Goal: Transaction & Acquisition: Obtain resource

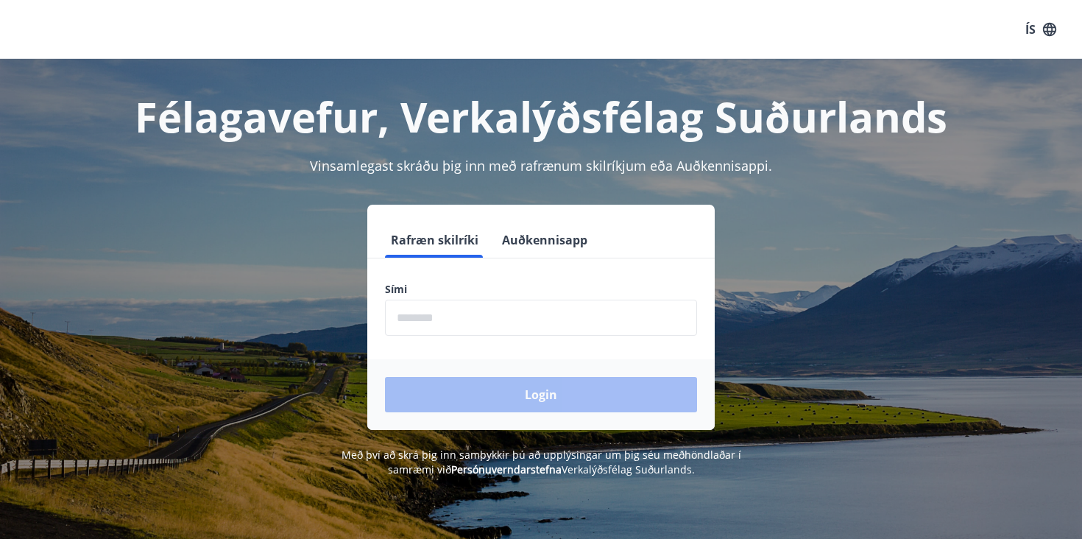
click at [546, 241] on button "Auðkennisapp" at bounding box center [544, 239] width 97 height 35
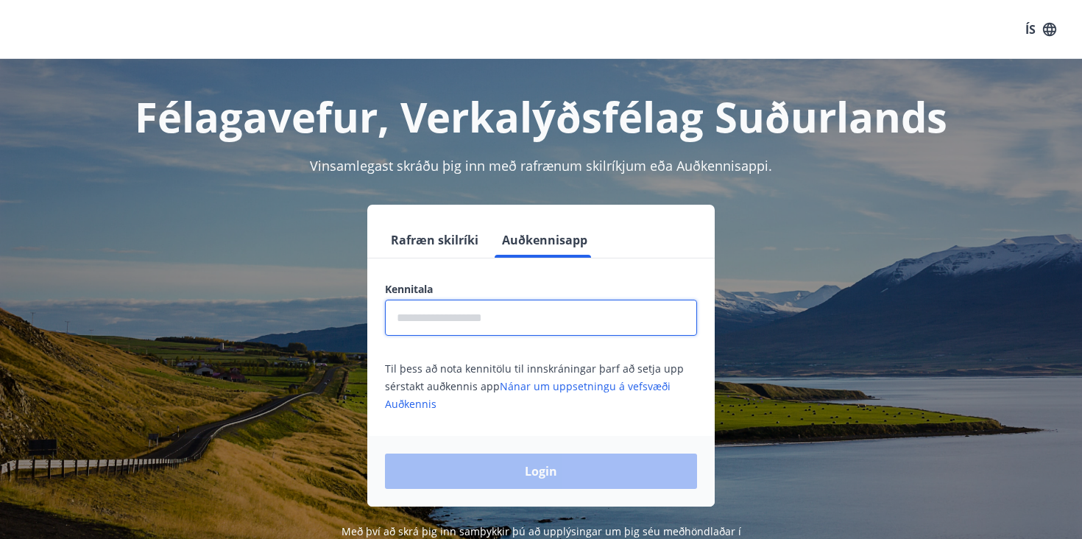
click at [407, 317] on input "text" at bounding box center [541, 318] width 312 height 36
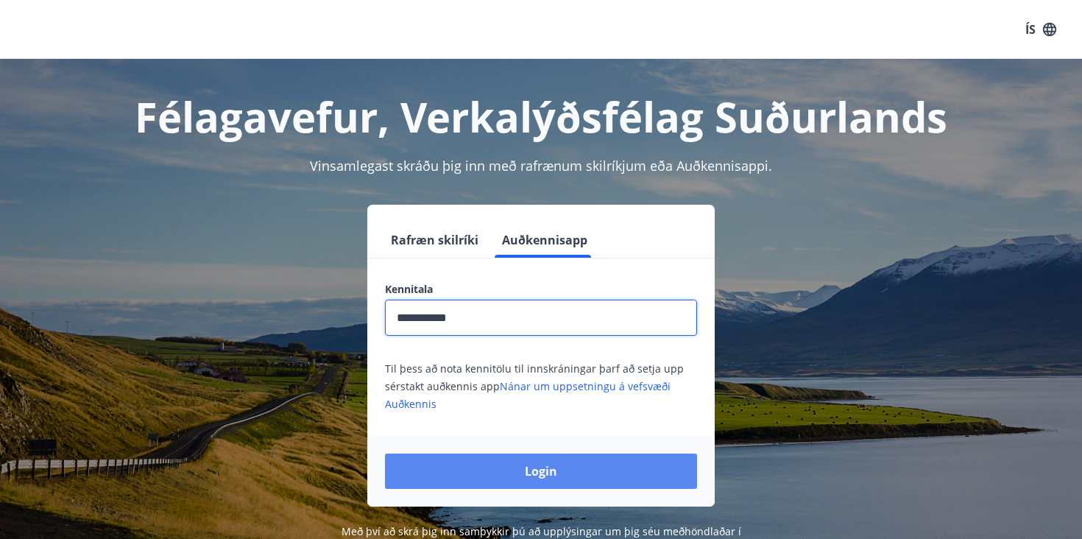
click at [537, 473] on button "Login" at bounding box center [541, 470] width 312 height 35
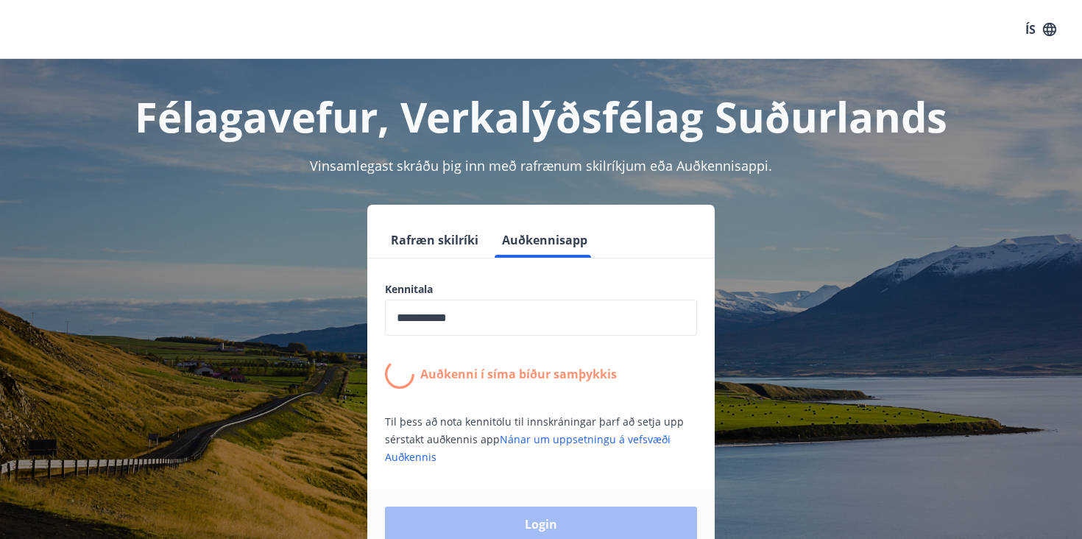
click at [480, 316] on input "**********" at bounding box center [541, 318] width 312 height 36
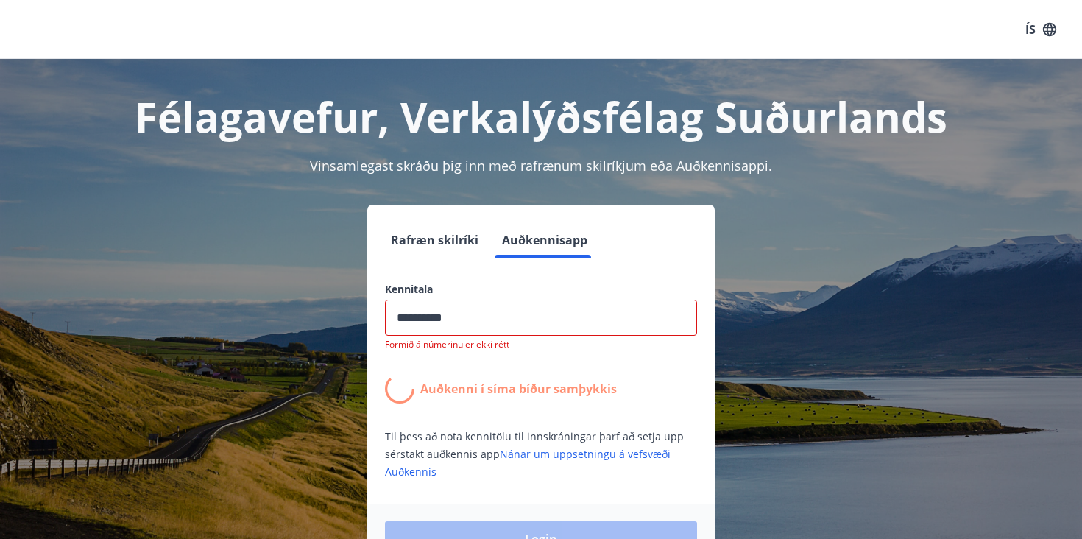
type input "**********"
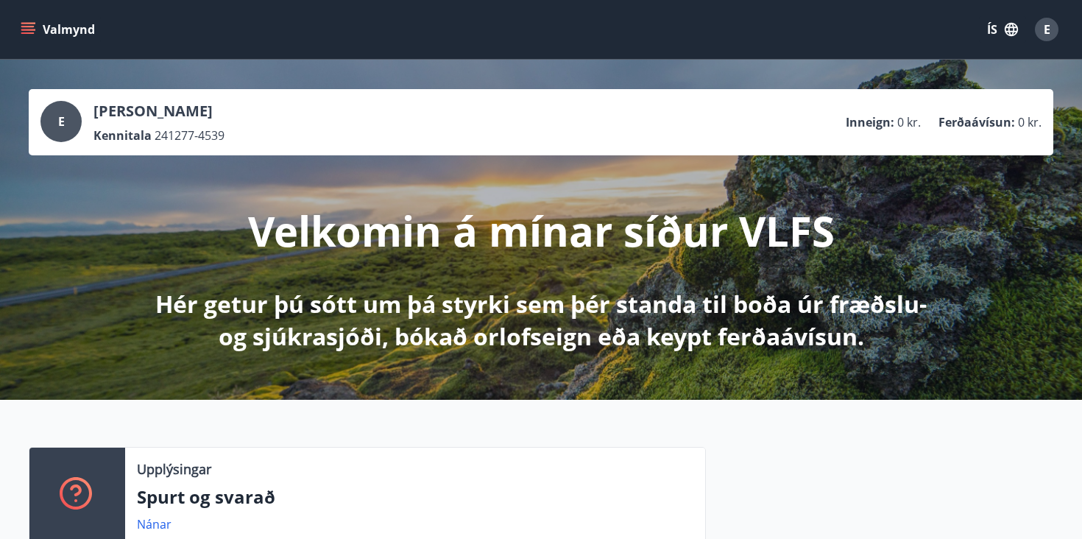
click at [991, 21] on button "ÍS" at bounding box center [1002, 29] width 47 height 26
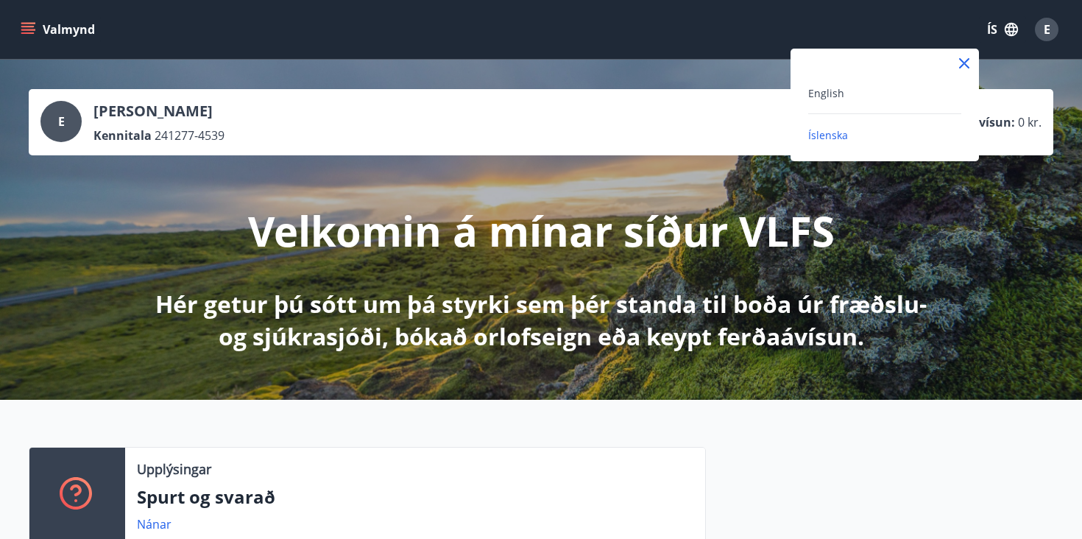
click at [849, 94] on div "English" at bounding box center [884, 93] width 153 height 18
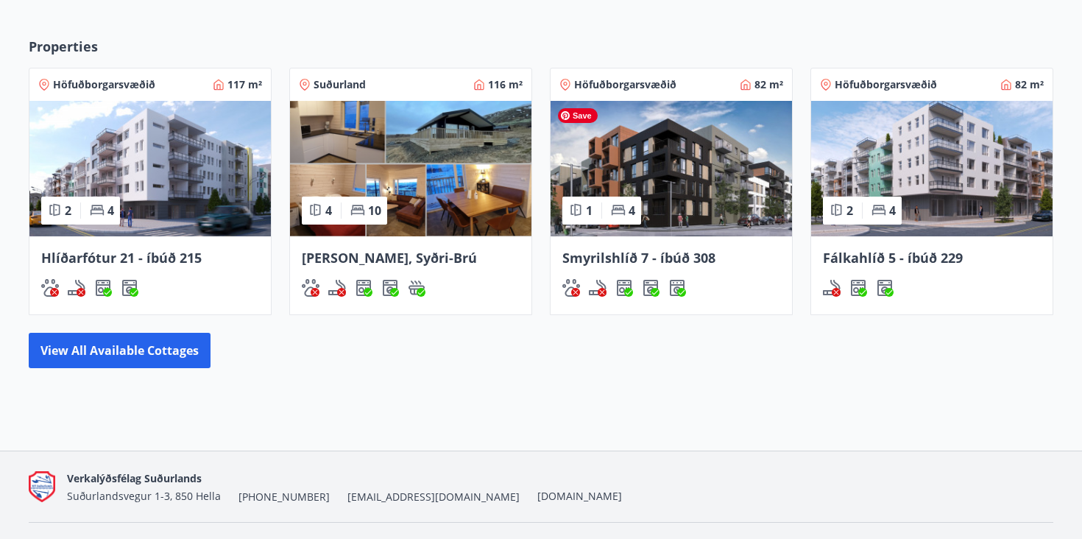
scroll to position [882, 0]
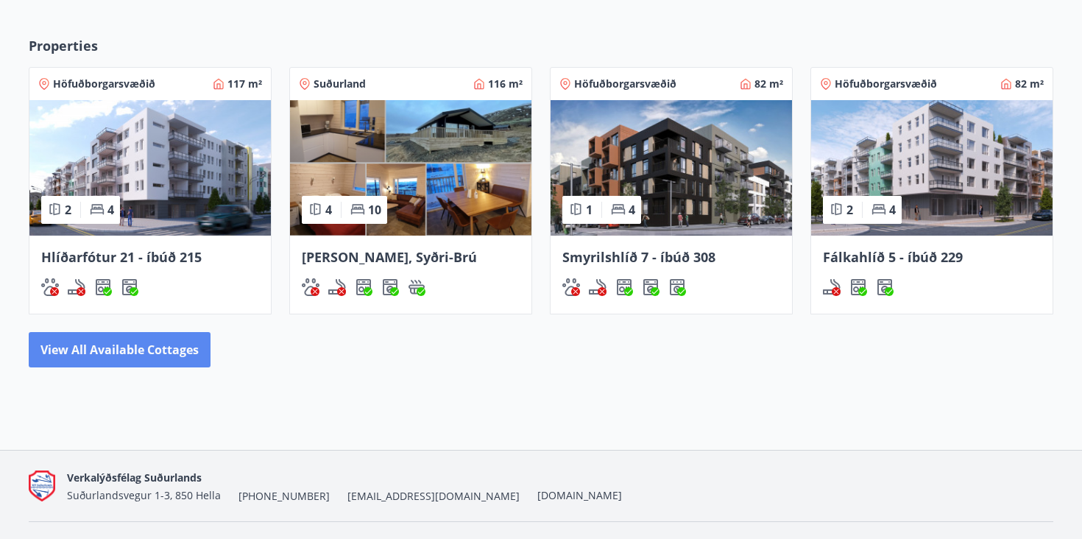
click at [115, 348] on button "View all available cottages" at bounding box center [120, 349] width 182 height 35
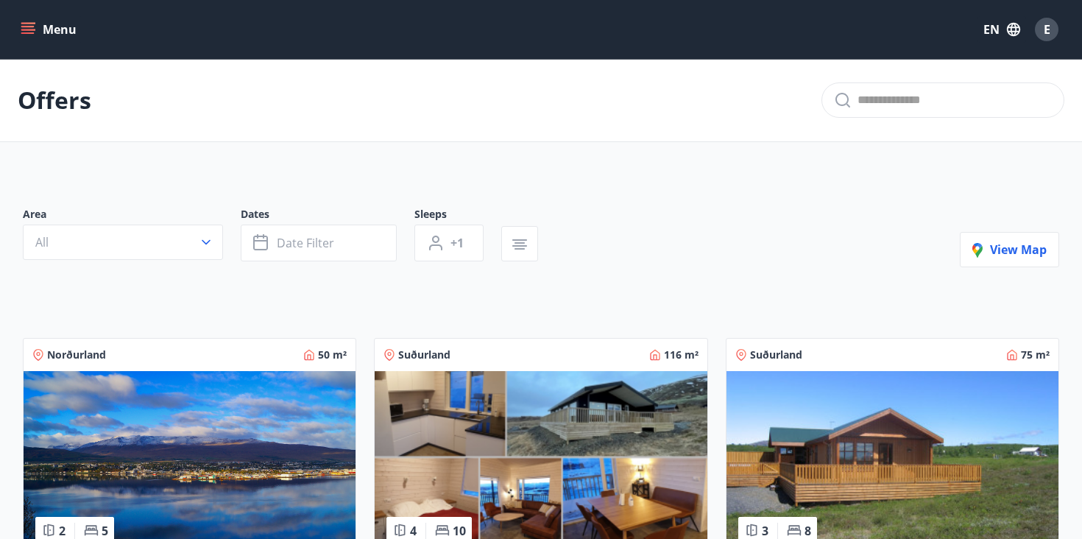
click at [29, 33] on icon "menu" at bounding box center [27, 32] width 13 height 1
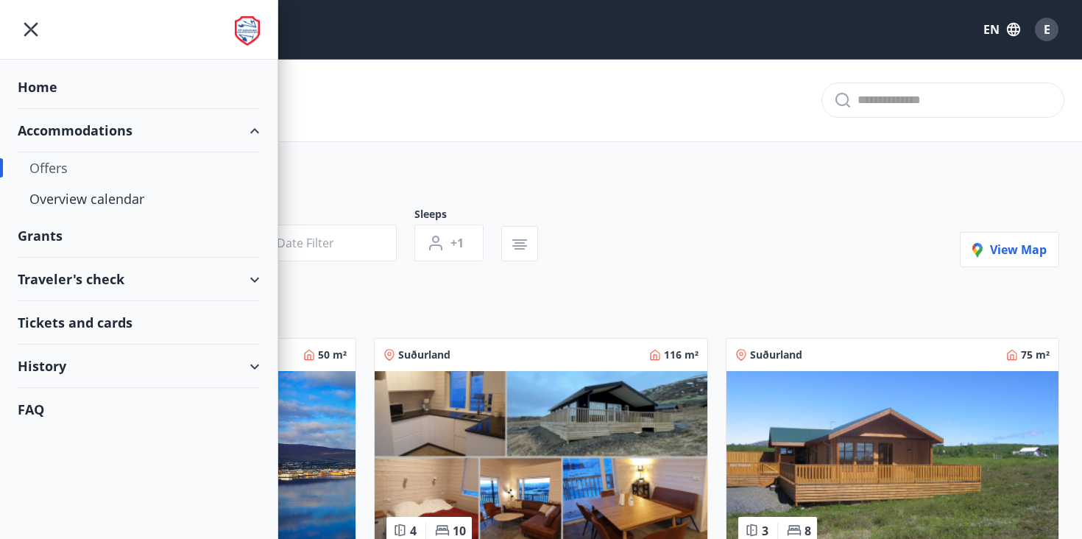
click at [63, 137] on div "Accommodations" at bounding box center [139, 130] width 242 height 43
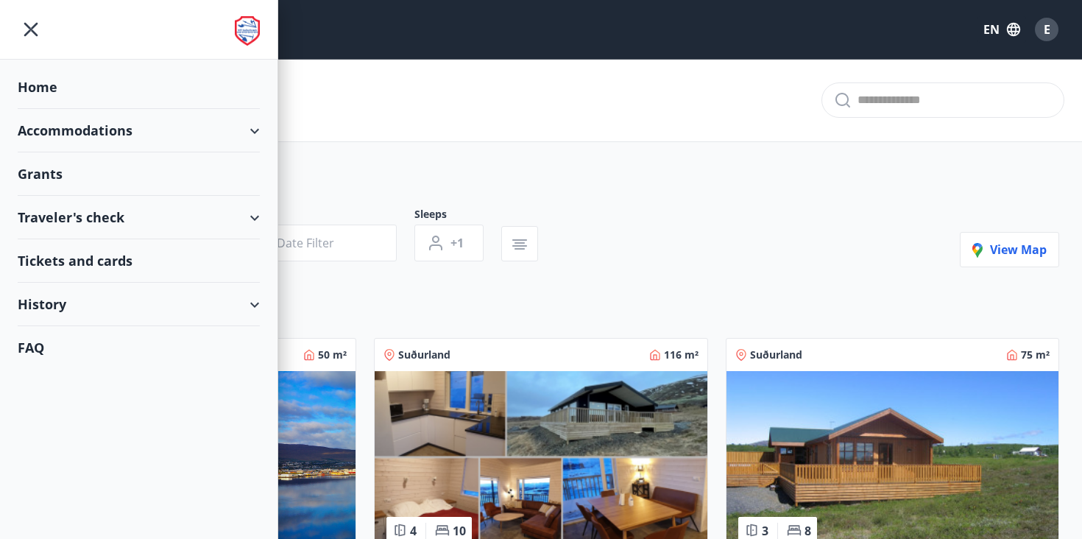
click at [63, 137] on div "Accommodations" at bounding box center [139, 130] width 242 height 43
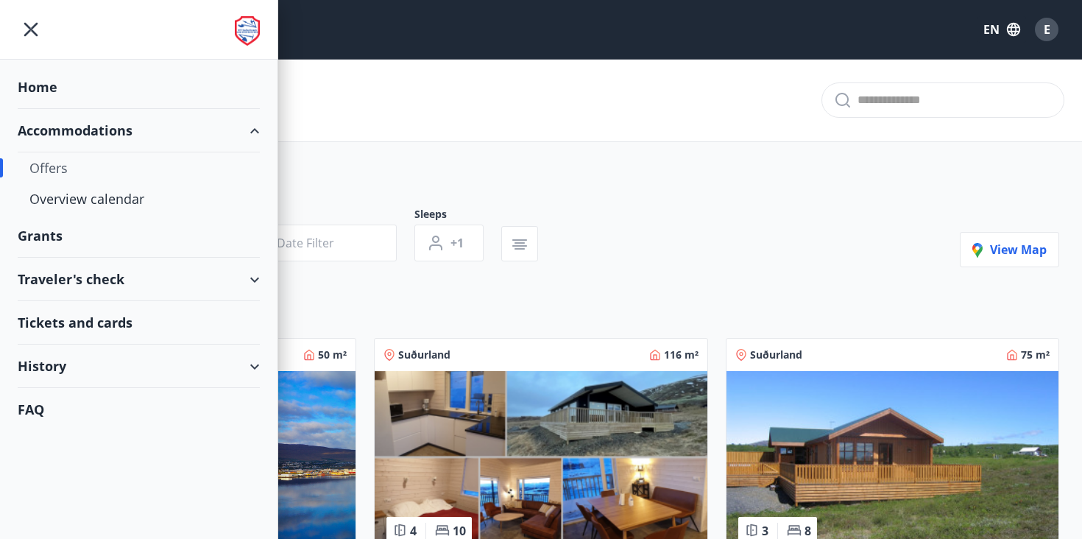
click at [51, 166] on div "Offers" at bounding box center [138, 167] width 219 height 31
click at [62, 202] on div "Overview calendar" at bounding box center [138, 198] width 219 height 31
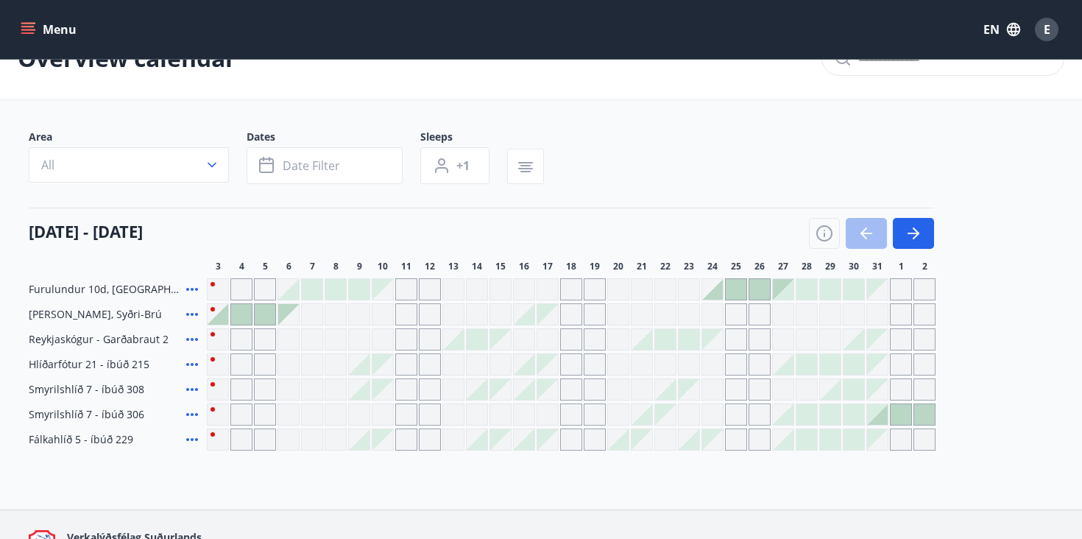
scroll to position [40, 0]
click at [593, 289] on div "Grey days are not available" at bounding box center [595, 291] width 22 height 22
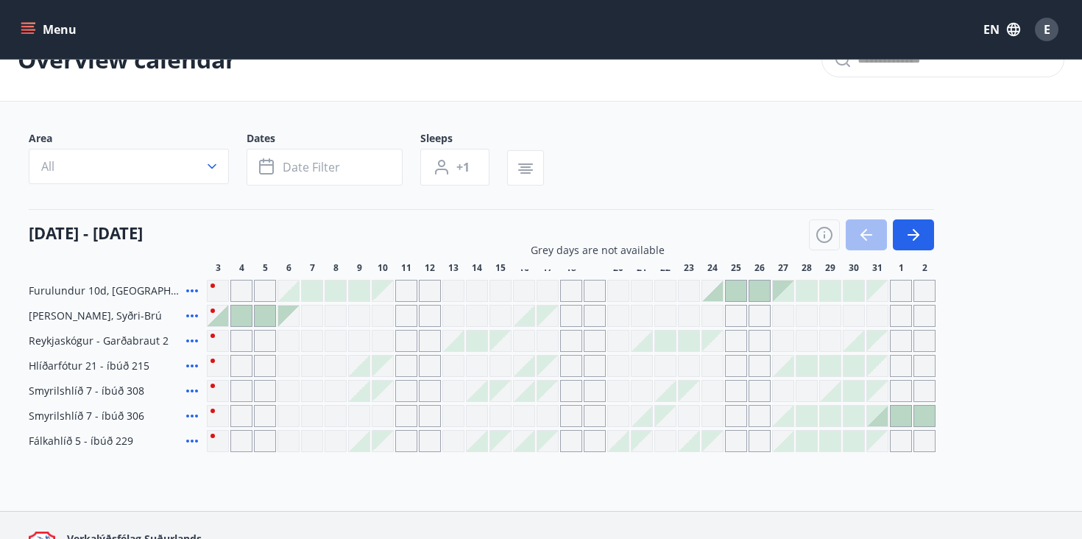
scroll to position [0, 0]
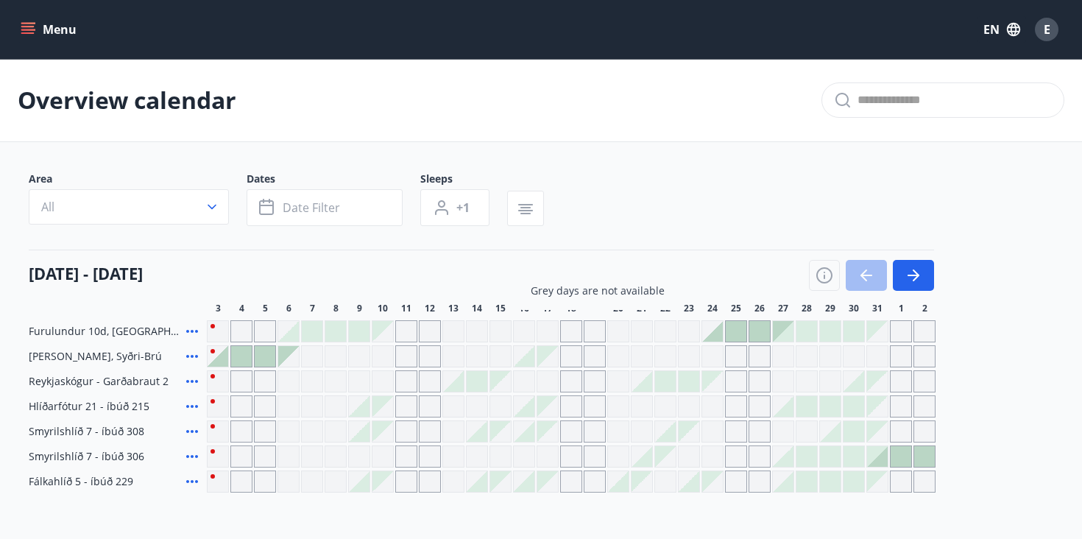
click at [28, 24] on icon "menu" at bounding box center [28, 29] width 15 height 15
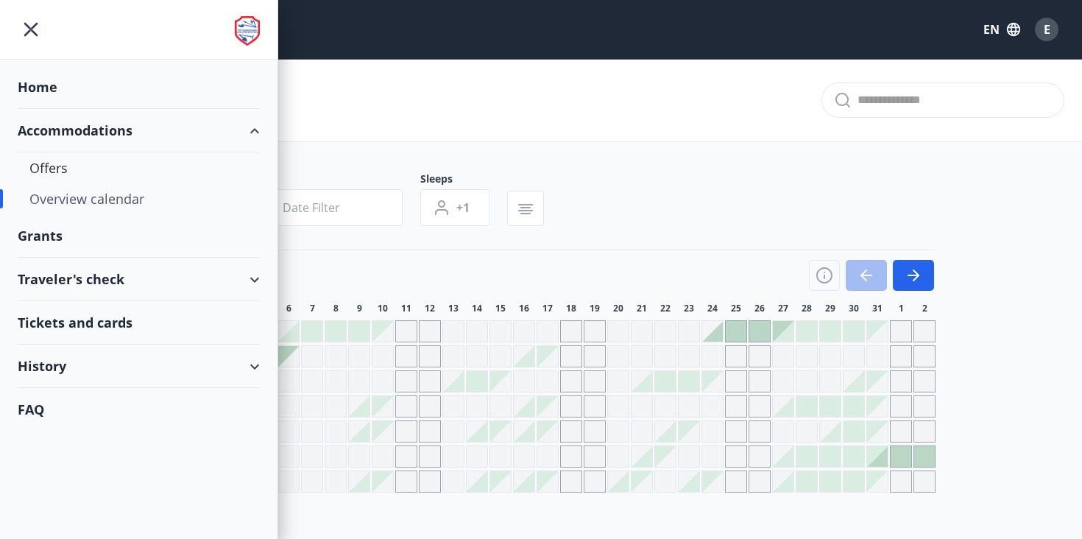
click at [71, 133] on div "Accommodations" at bounding box center [139, 130] width 242 height 43
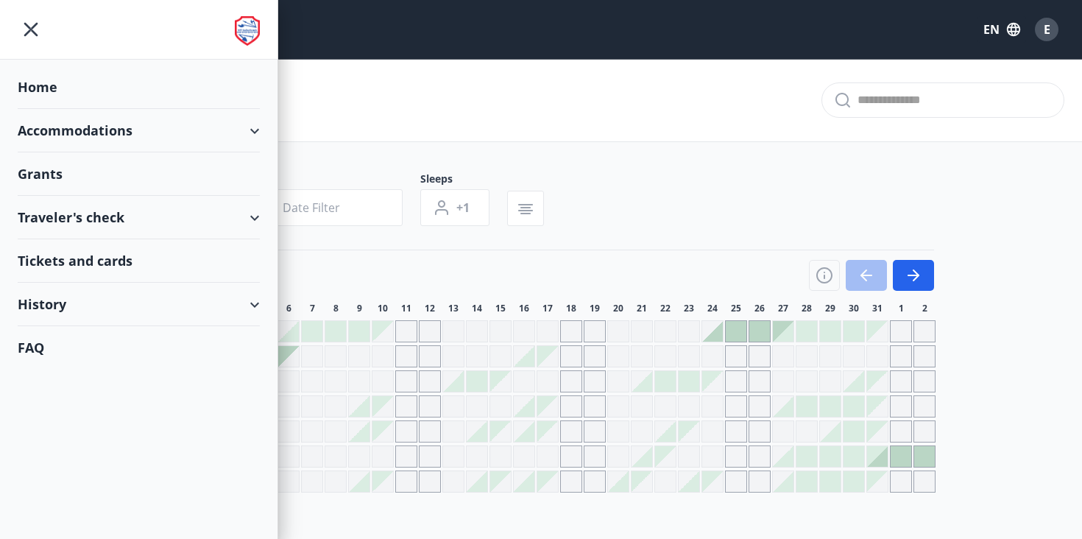
click at [71, 133] on div "Accommodations" at bounding box center [139, 130] width 242 height 43
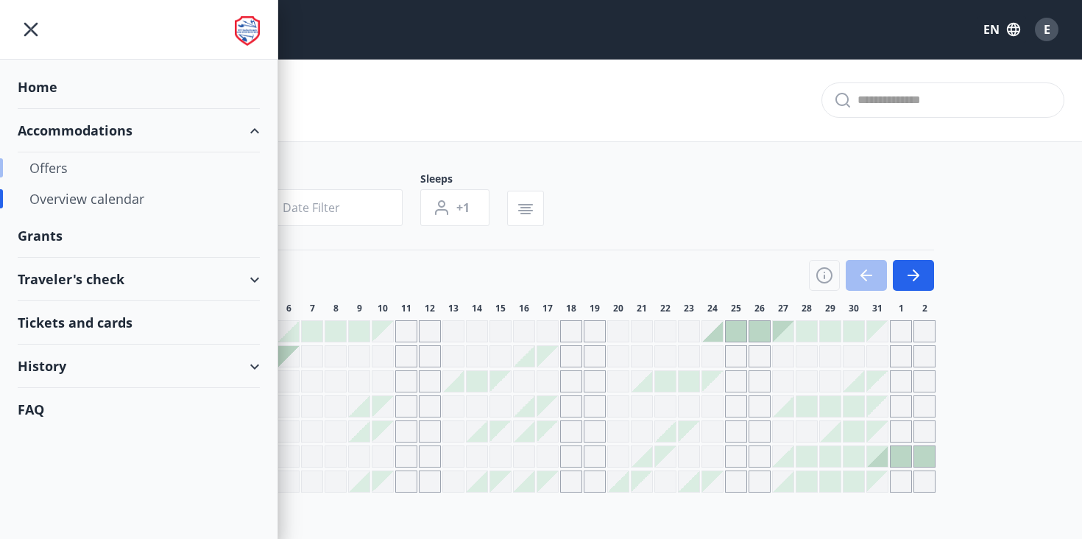
click at [66, 173] on div "Offers" at bounding box center [138, 167] width 219 height 31
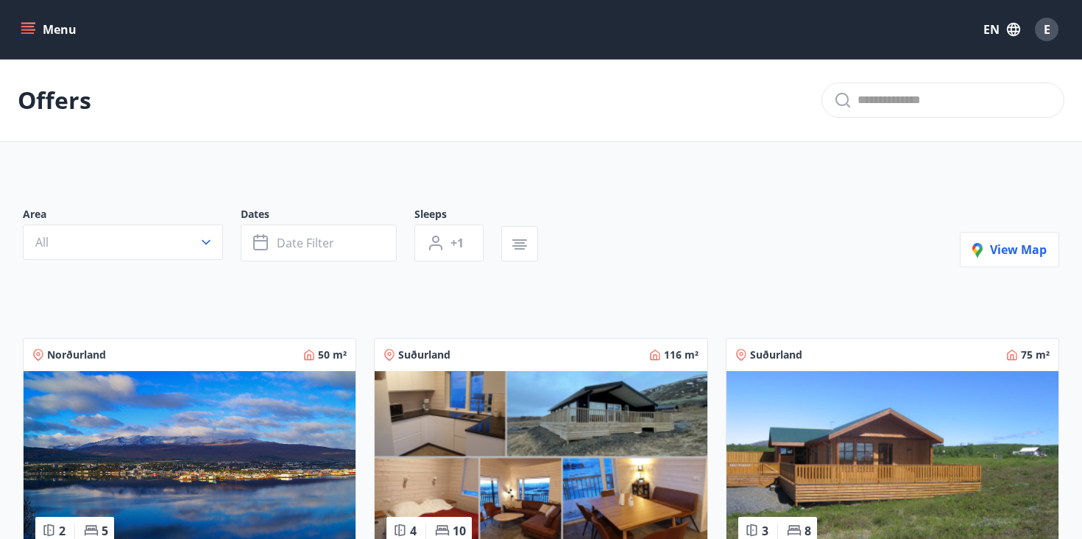
click at [64, 32] on button "Menu" at bounding box center [50, 29] width 65 height 26
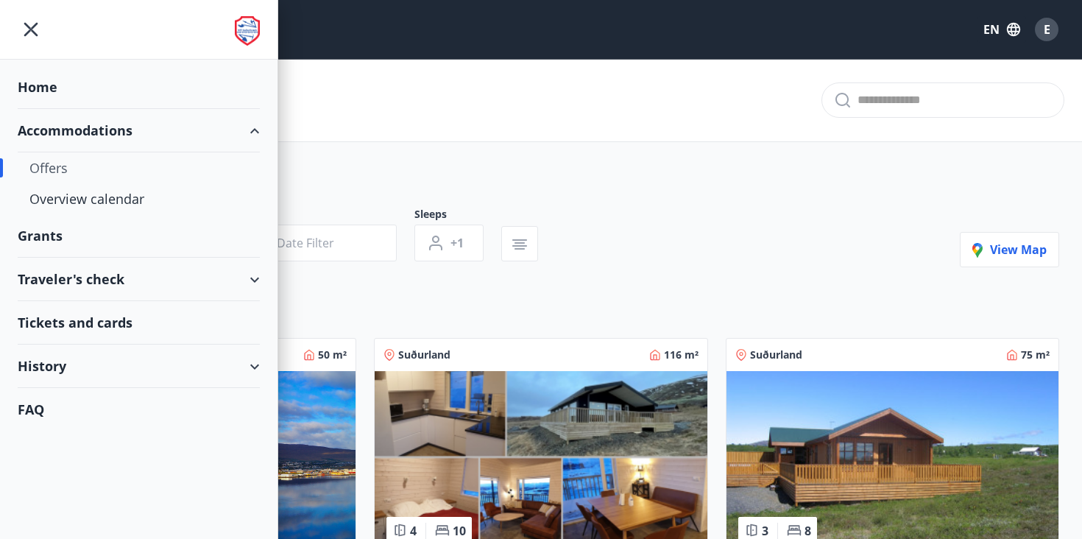
click at [32, 85] on div "Home" at bounding box center [139, 87] width 242 height 43
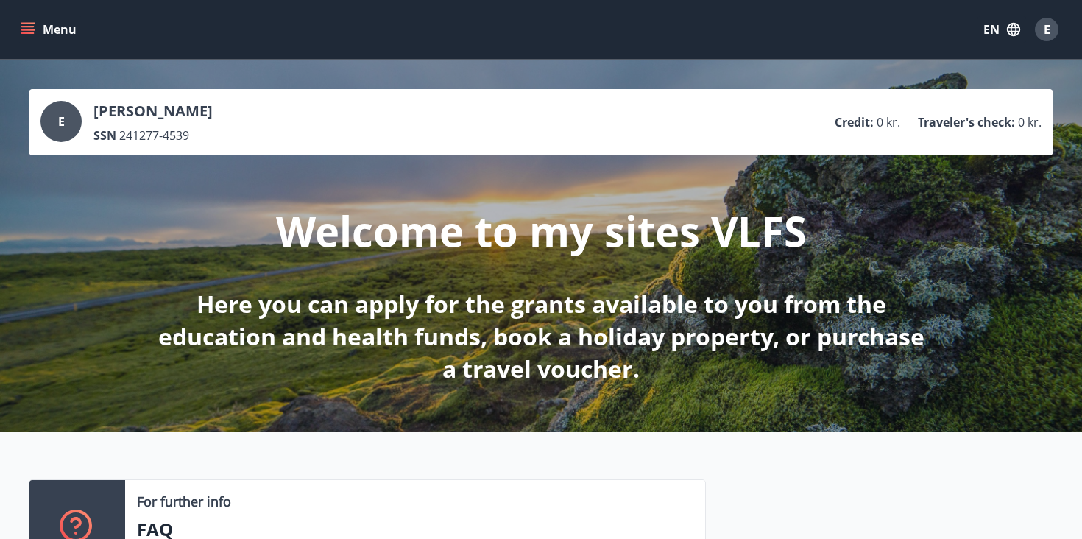
click at [34, 29] on icon "menu" at bounding box center [29, 29] width 16 height 1
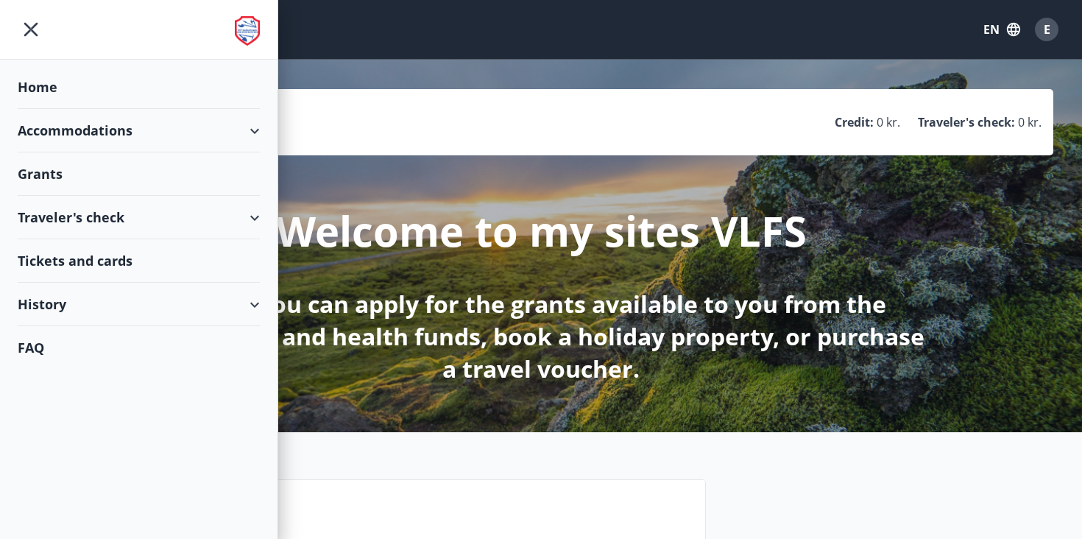
click at [44, 216] on div "Traveler's check" at bounding box center [139, 217] width 242 height 43
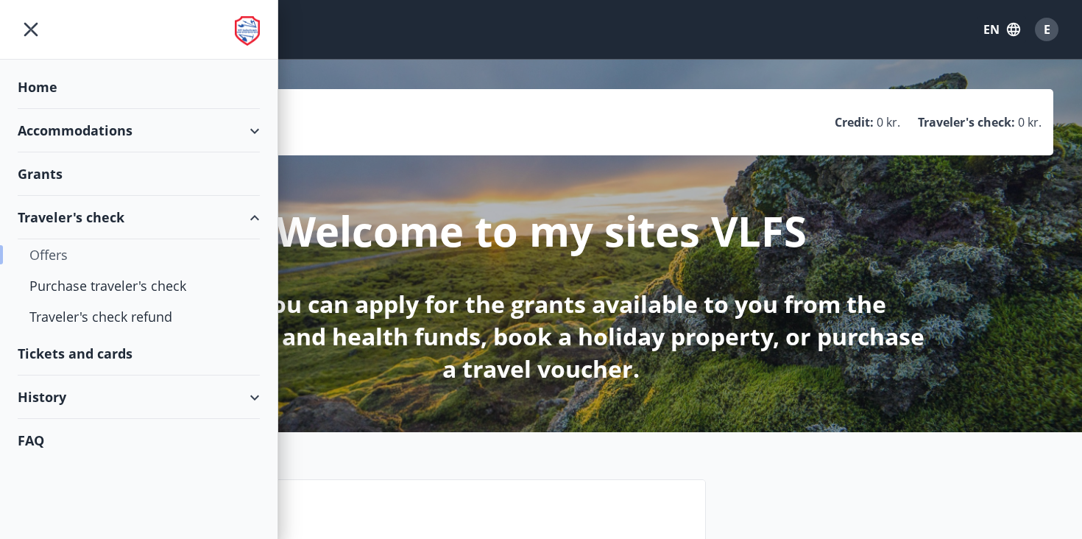
click at [44, 255] on div "Offers" at bounding box center [138, 254] width 219 height 31
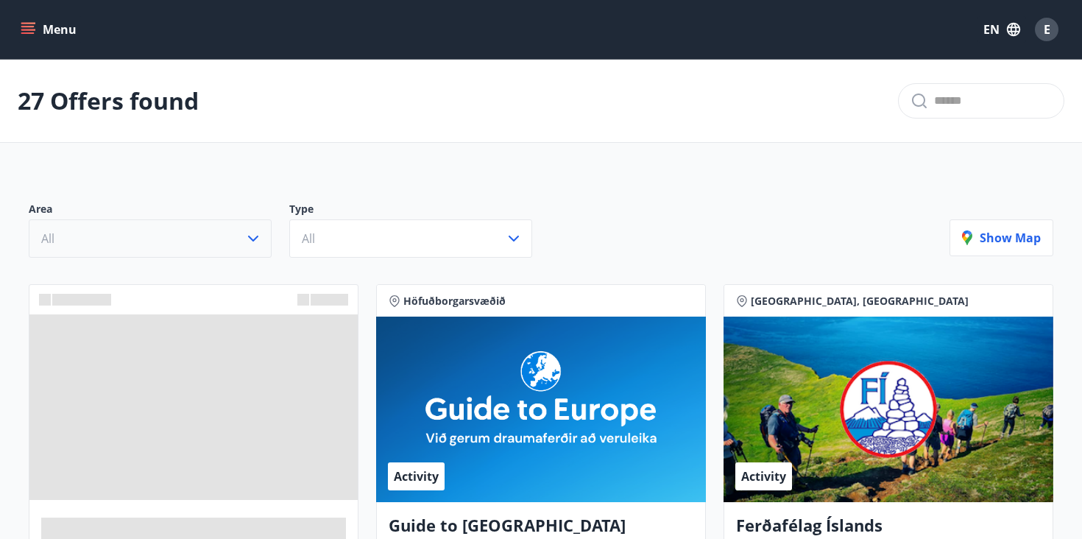
click at [226, 246] on button "All" at bounding box center [150, 238] width 243 height 38
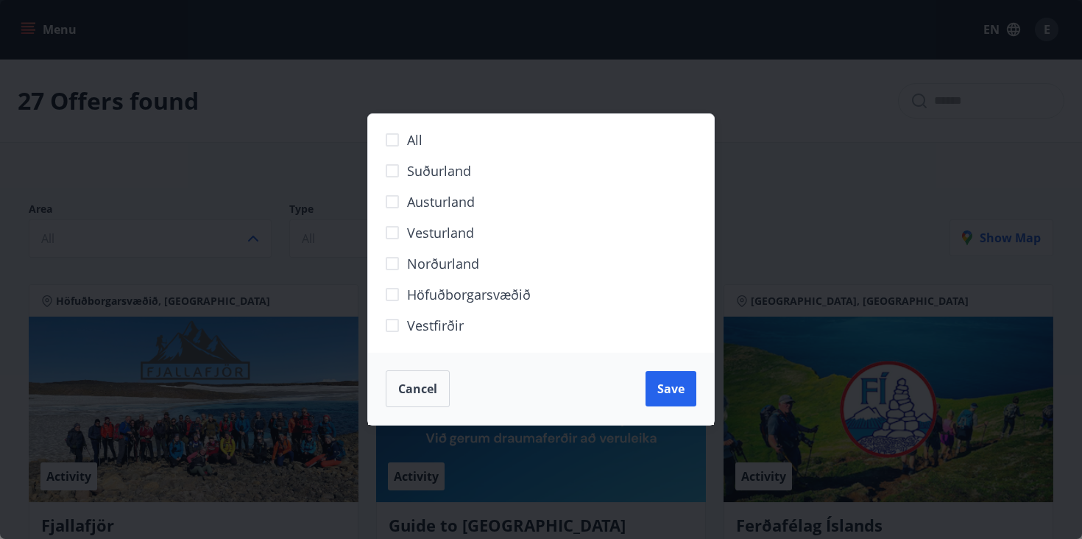
click at [417, 373] on button "Cancel" at bounding box center [418, 388] width 64 height 37
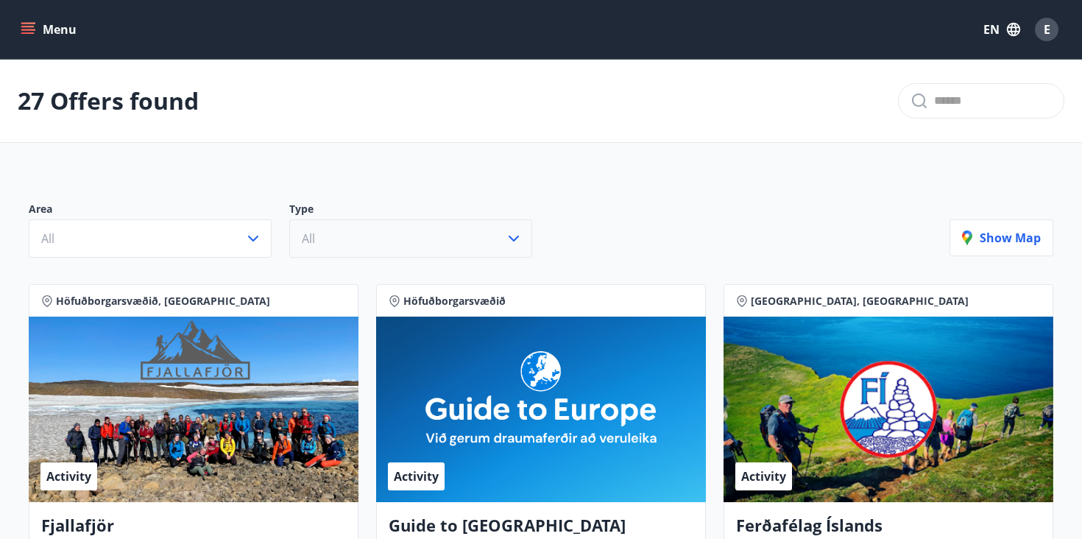
click at [381, 236] on button "All" at bounding box center [410, 238] width 243 height 38
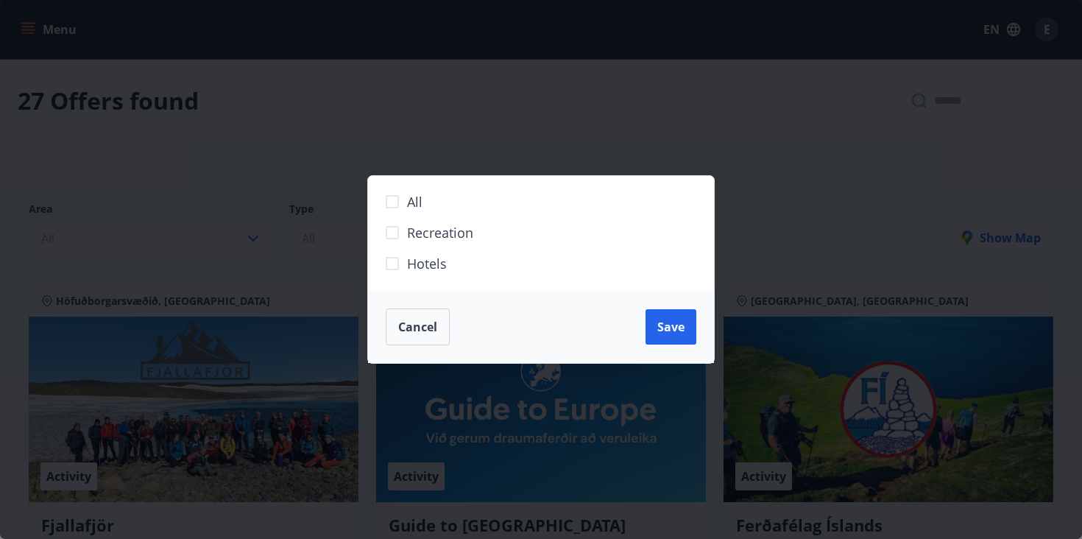
click at [422, 319] on span "Cancel" at bounding box center [417, 327] width 39 height 16
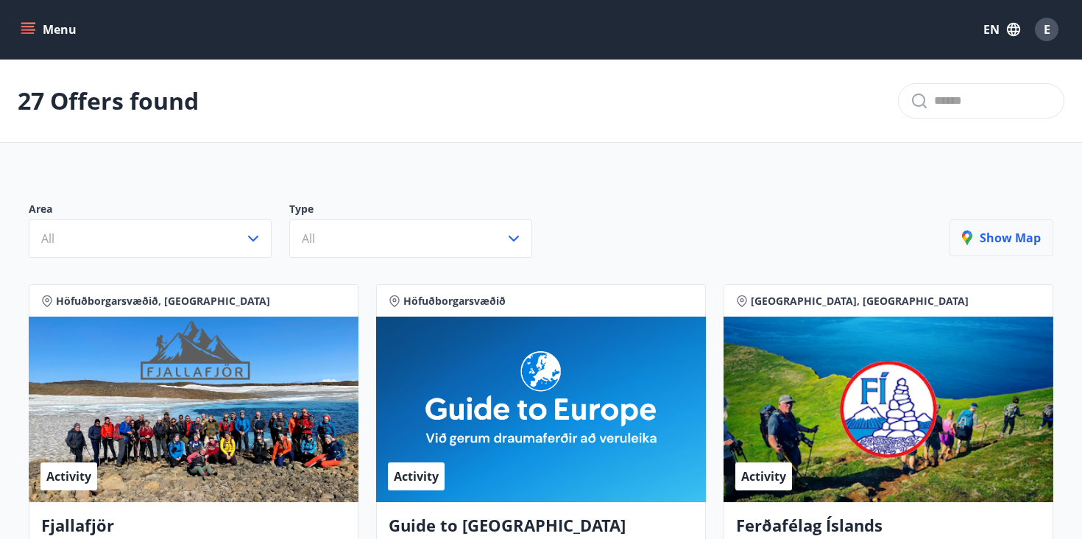
click at [986, 240] on p "Show map" at bounding box center [1001, 238] width 79 height 16
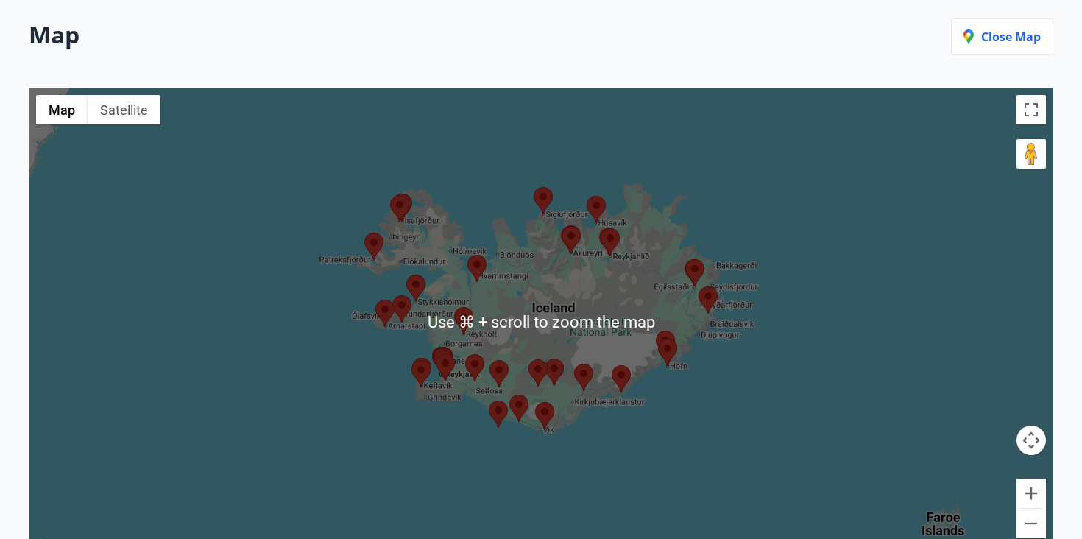
scroll to position [195, 0]
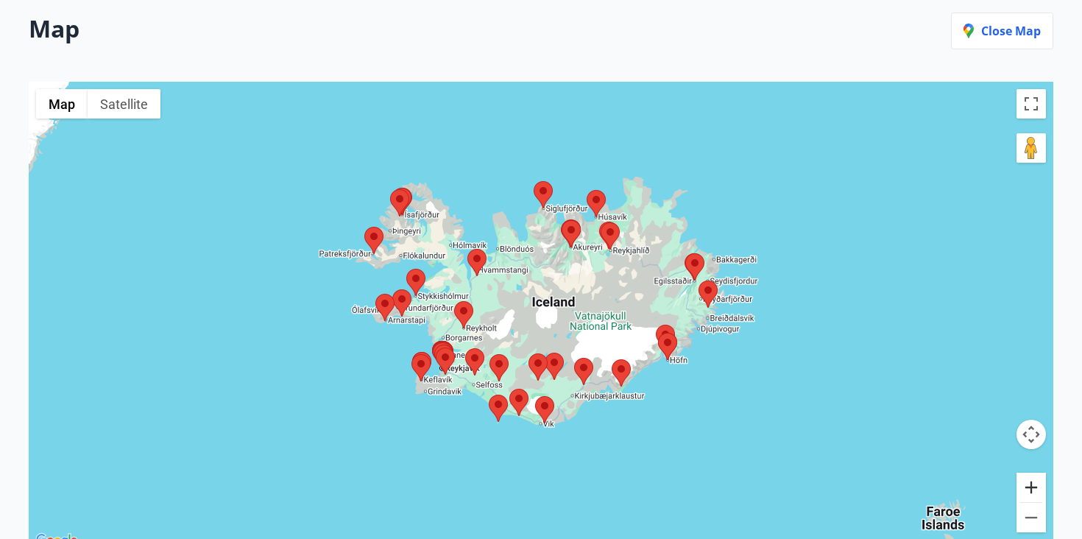
click at [1027, 481] on button "Zoom in" at bounding box center [1030, 486] width 29 height 29
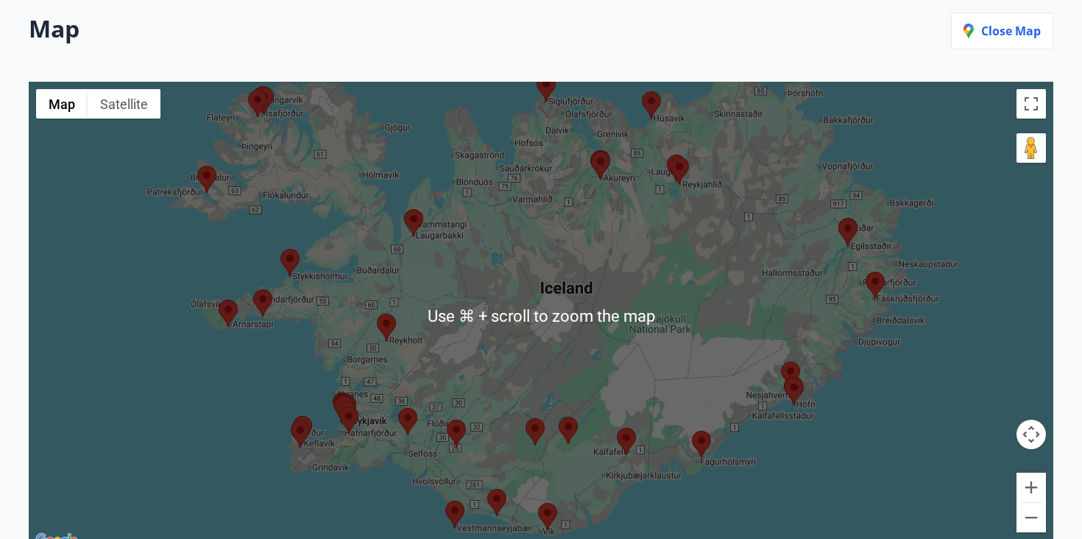
click at [554, 185] on div at bounding box center [541, 316] width 1024 height 468
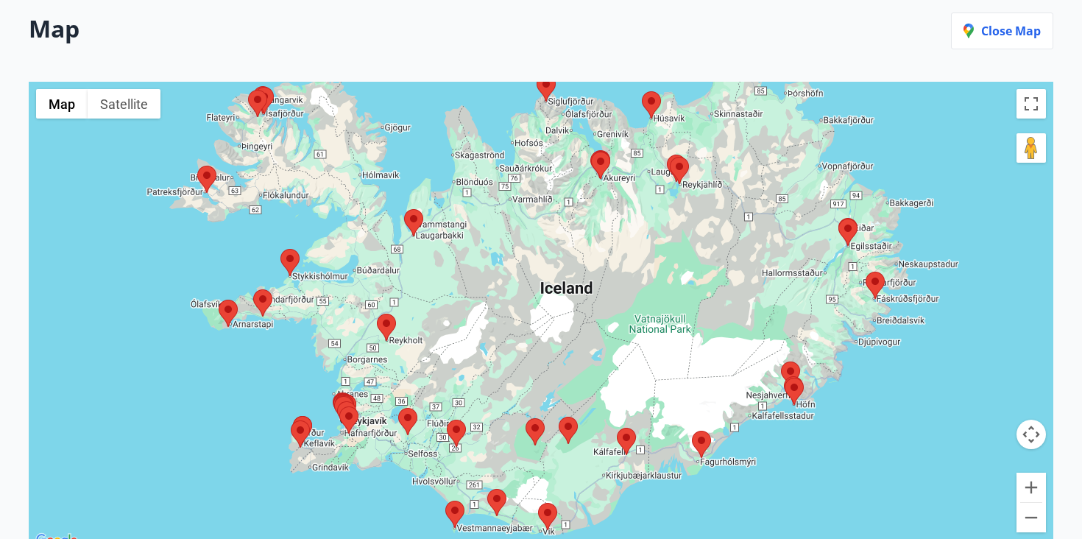
click at [537, 74] on area at bounding box center [537, 74] width 0 height 0
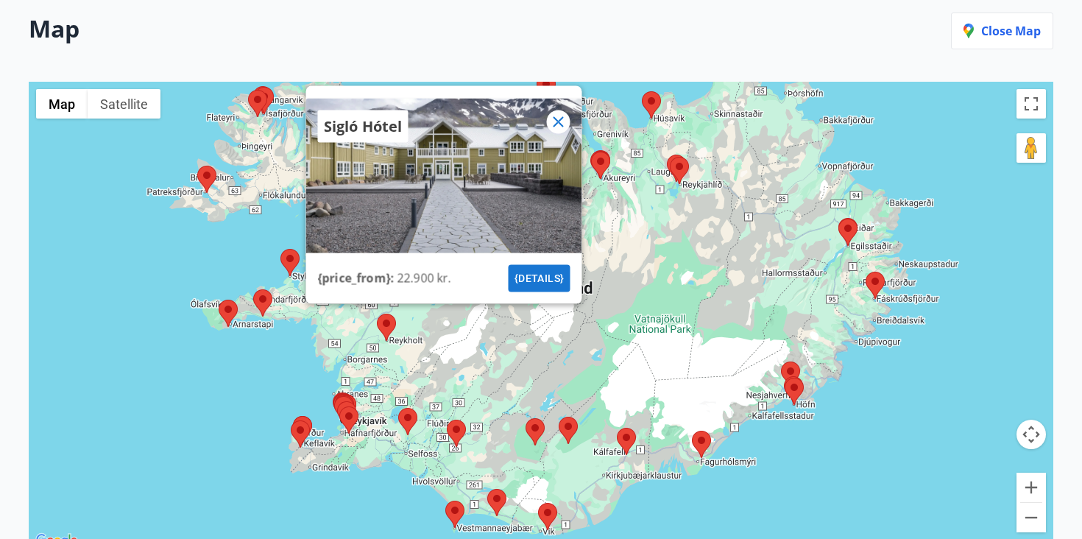
click at [537, 273] on button "{details}" at bounding box center [540, 278] width 62 height 27
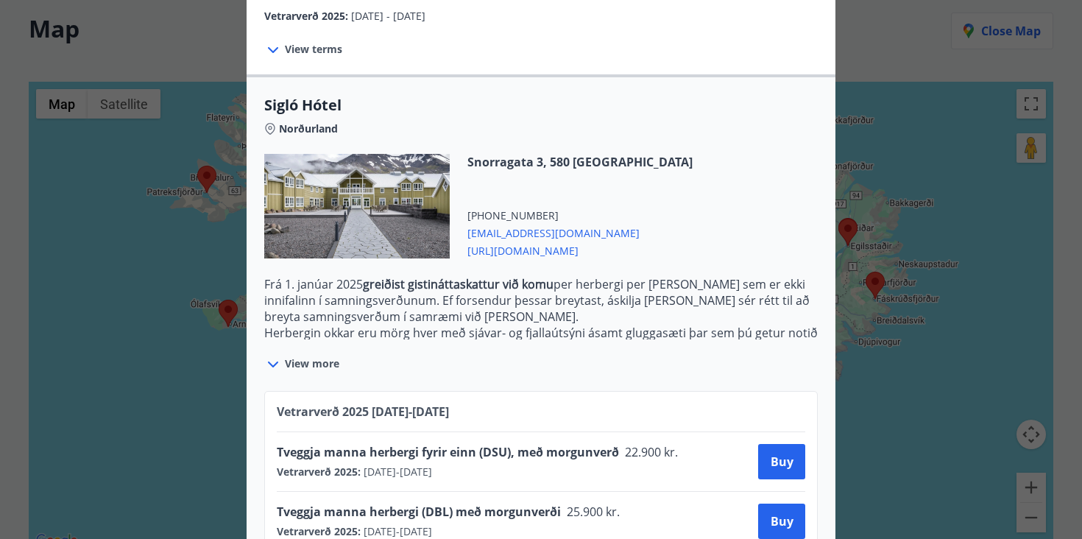
scroll to position [323, 0]
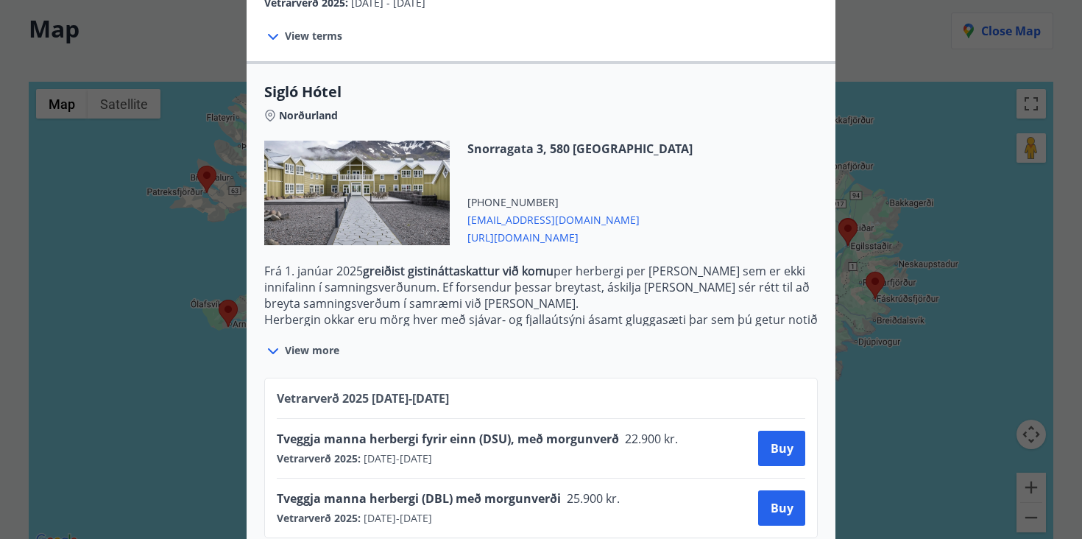
click at [562, 195] on span "+354 4617730" at bounding box center [579, 202] width 225 height 15
copy span "keahotels"
click at [852, 368] on div "Sigló Hótel Fyrir bókarnir og frekari upplýsingar vinsamlega senduð póst á netf…" at bounding box center [541, 269] width 1082 height 539
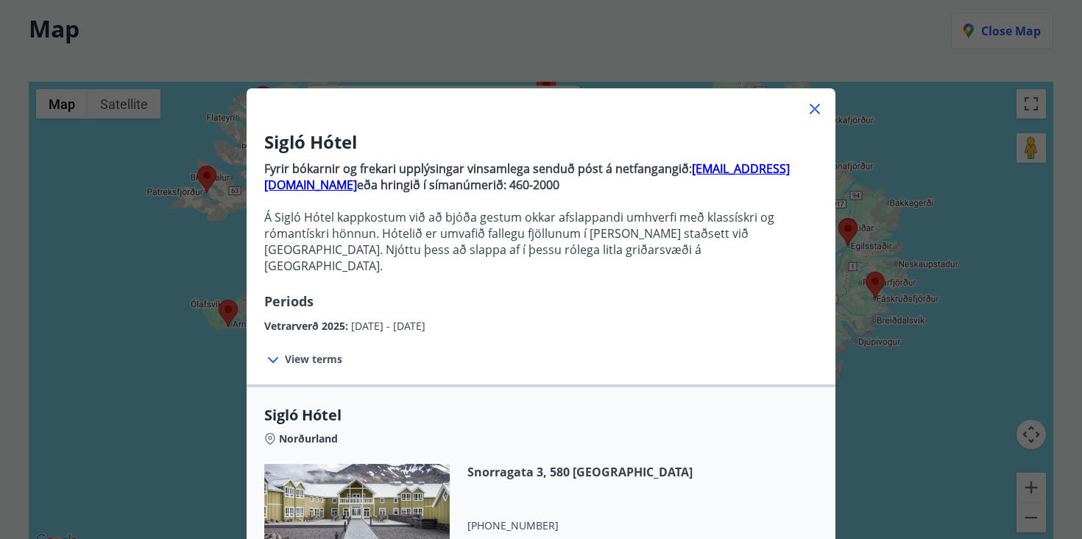
click at [821, 111] on icon at bounding box center [815, 109] width 18 height 18
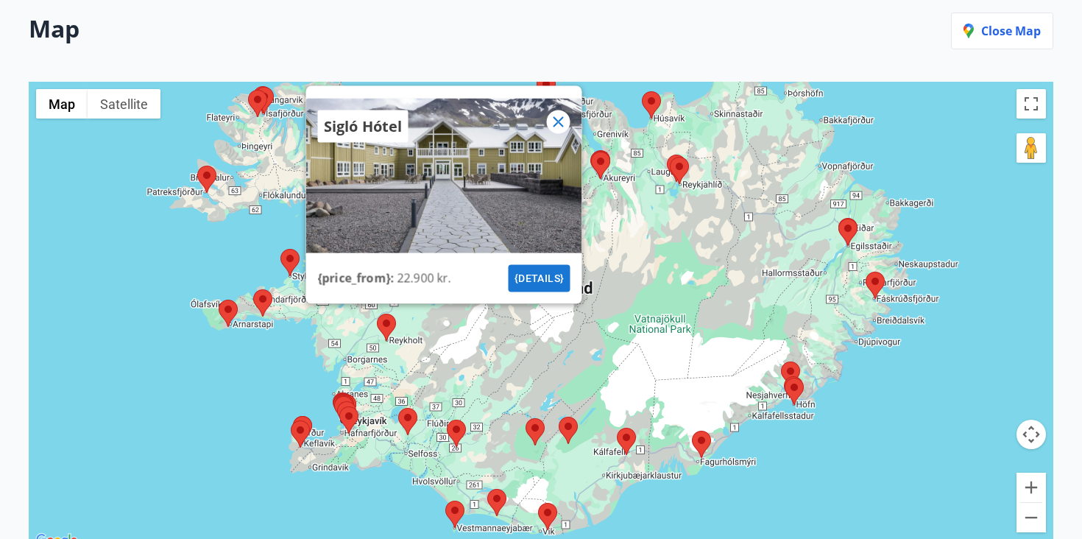
click at [560, 120] on icon at bounding box center [559, 122] width 18 height 18
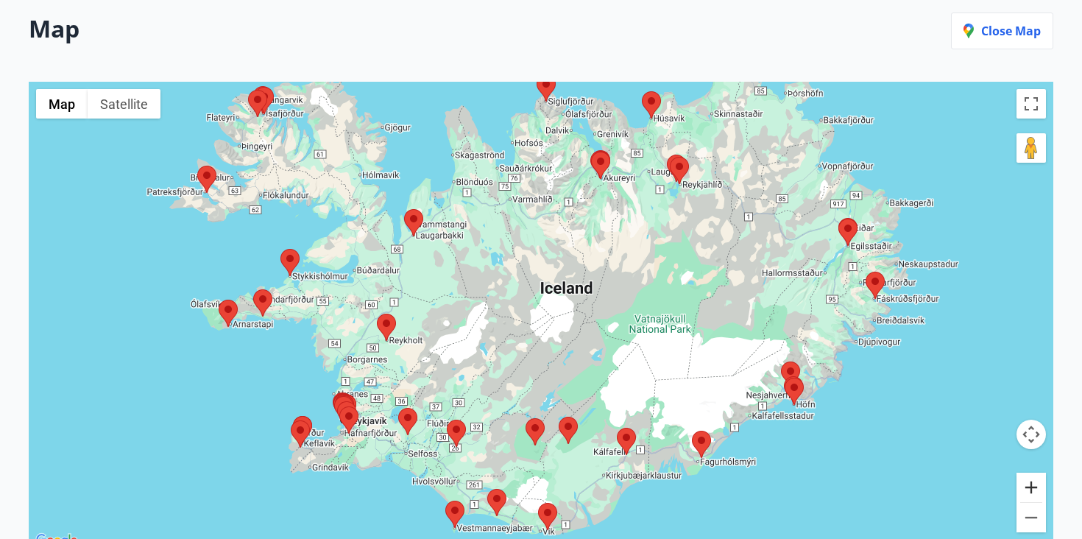
click at [1030, 486] on button "Zoom in" at bounding box center [1030, 486] width 29 height 29
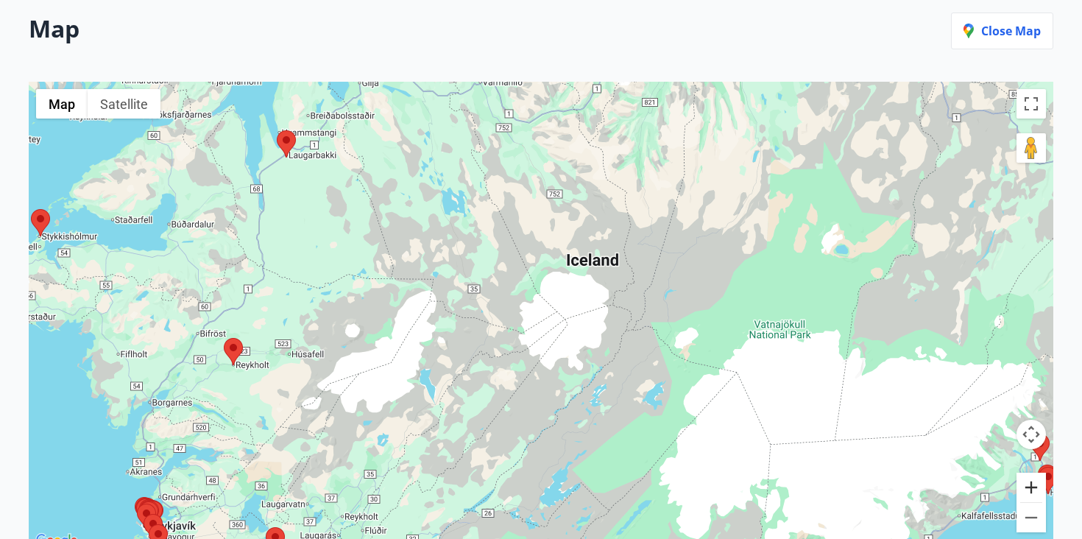
click at [1030, 486] on button "Zoom in" at bounding box center [1030, 486] width 29 height 29
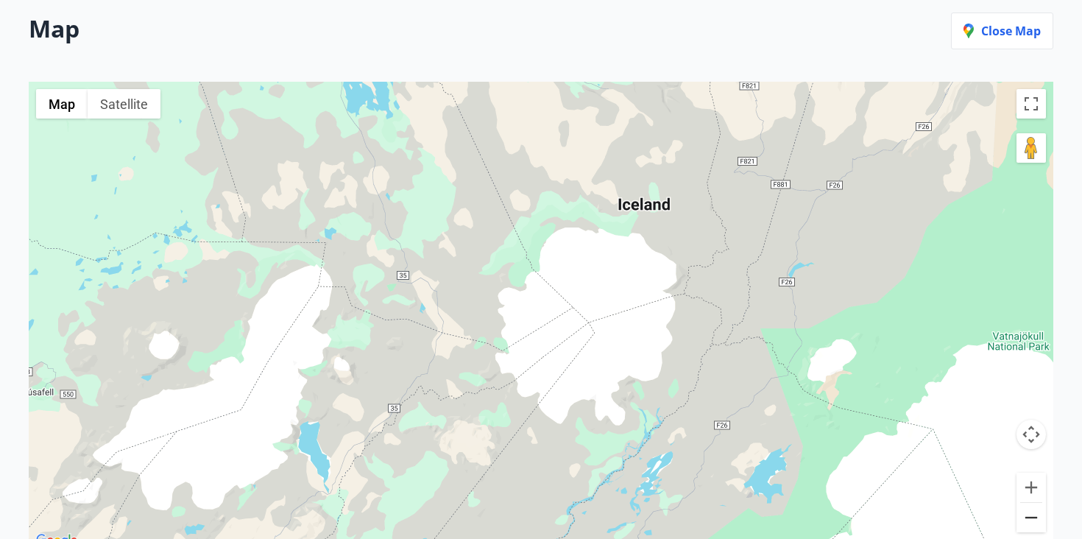
click at [1028, 516] on button "Zoom out" at bounding box center [1030, 517] width 29 height 29
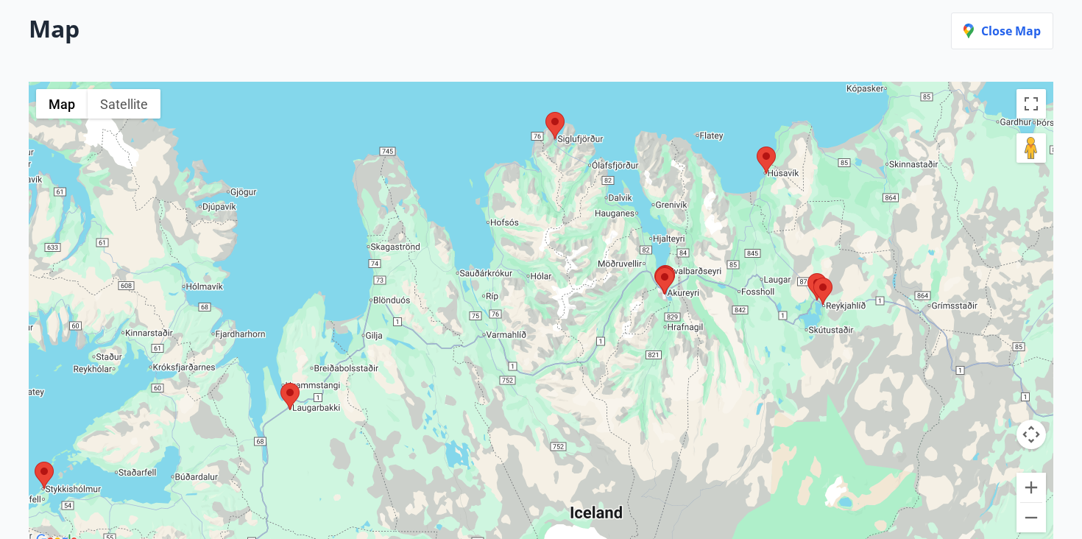
drag, startPoint x: 817, startPoint y: 330, endPoint x: 821, endPoint y: 586, distance: 255.4
click at [821, 538] on html "Menu EN E 27 Offers found Map Close map ← Move left → Move right ↑ Move up ↓ Mo…" at bounding box center [541, 250] width 1082 height 891
